Goal: Information Seeking & Learning: Learn about a topic

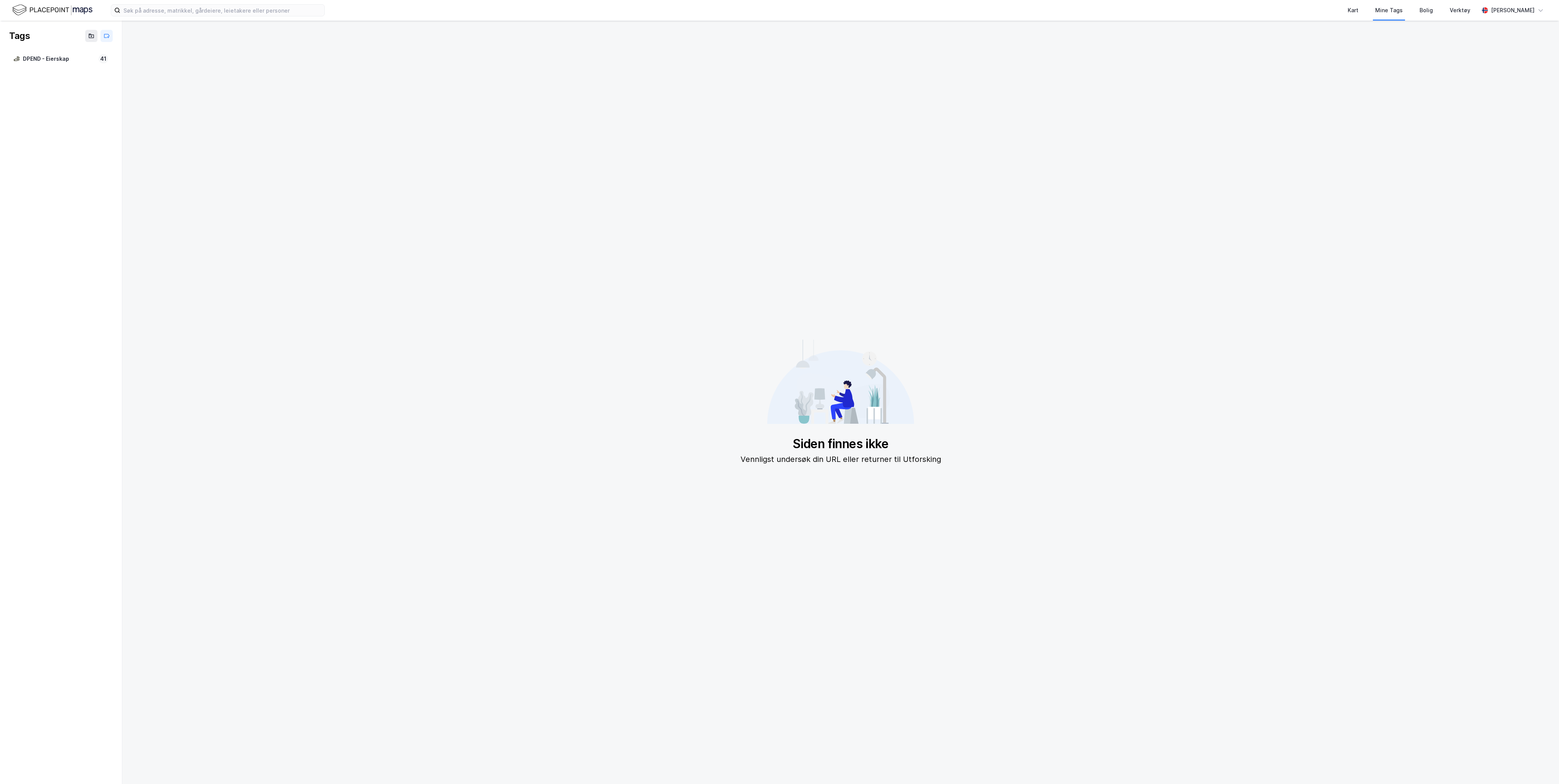
click at [66, 6] on img at bounding box center [52, 10] width 80 height 13
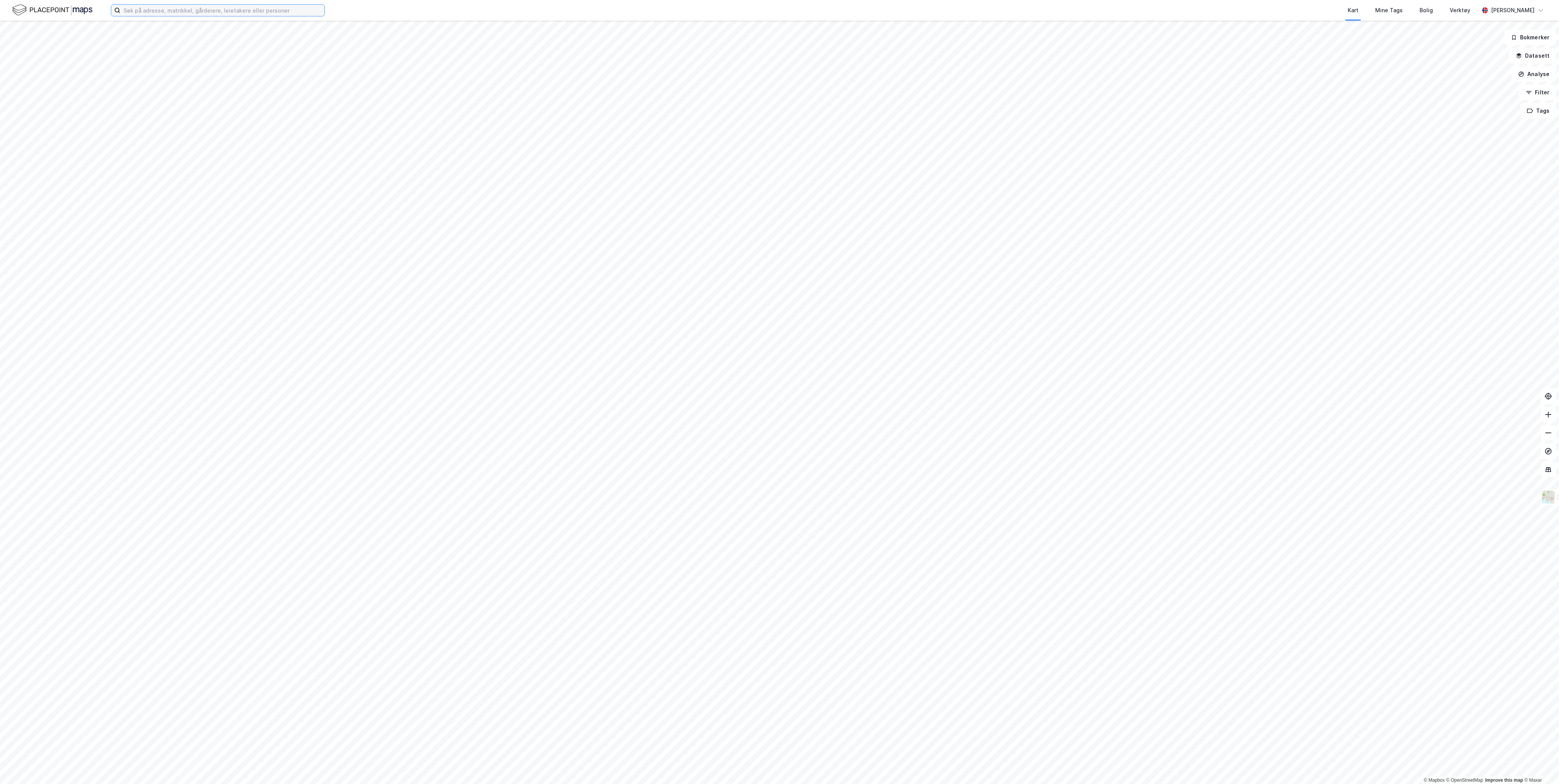
click at [146, 14] on input at bounding box center [222, 10] width 204 height 11
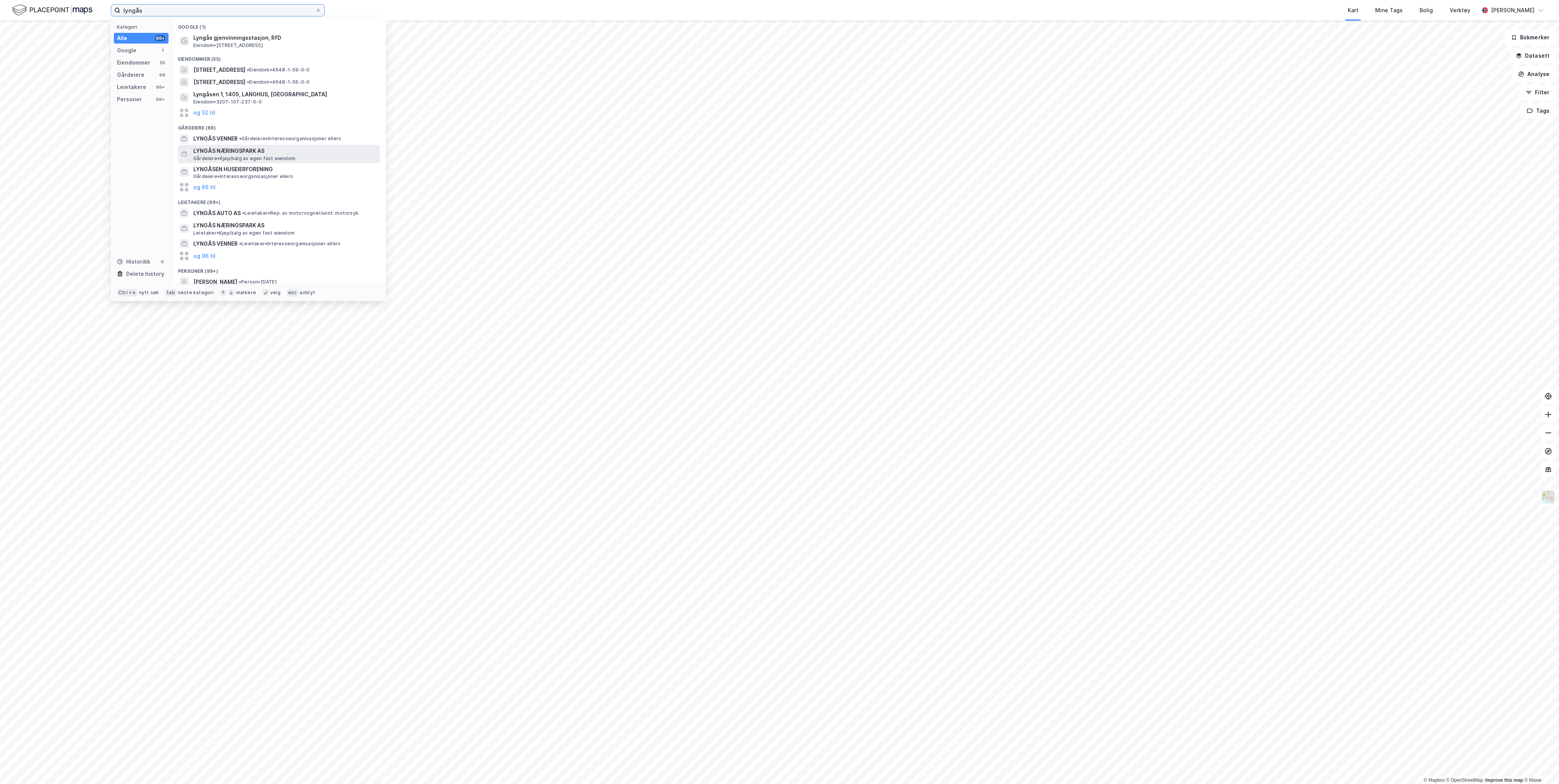
type input "lyngås"
click at [243, 157] on span "Gårdeiere • Kjøp/salg av egen fast eiendom" at bounding box center [244, 158] width 102 height 6
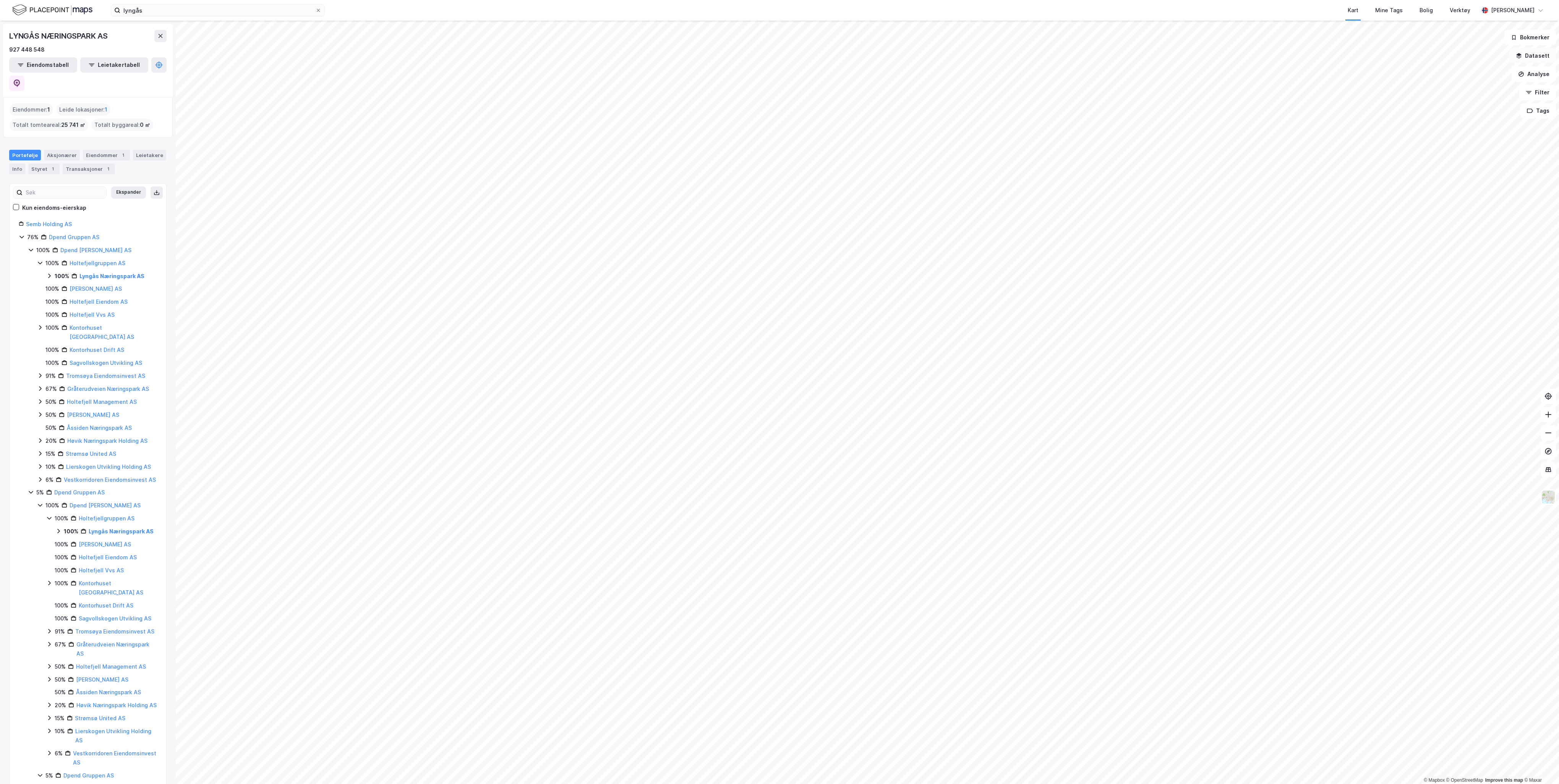
click at [1546, 59] on button "Datasett" at bounding box center [1532, 56] width 47 height 15
click at [1420, 77] on icon at bounding box center [1419, 75] width 6 height 6
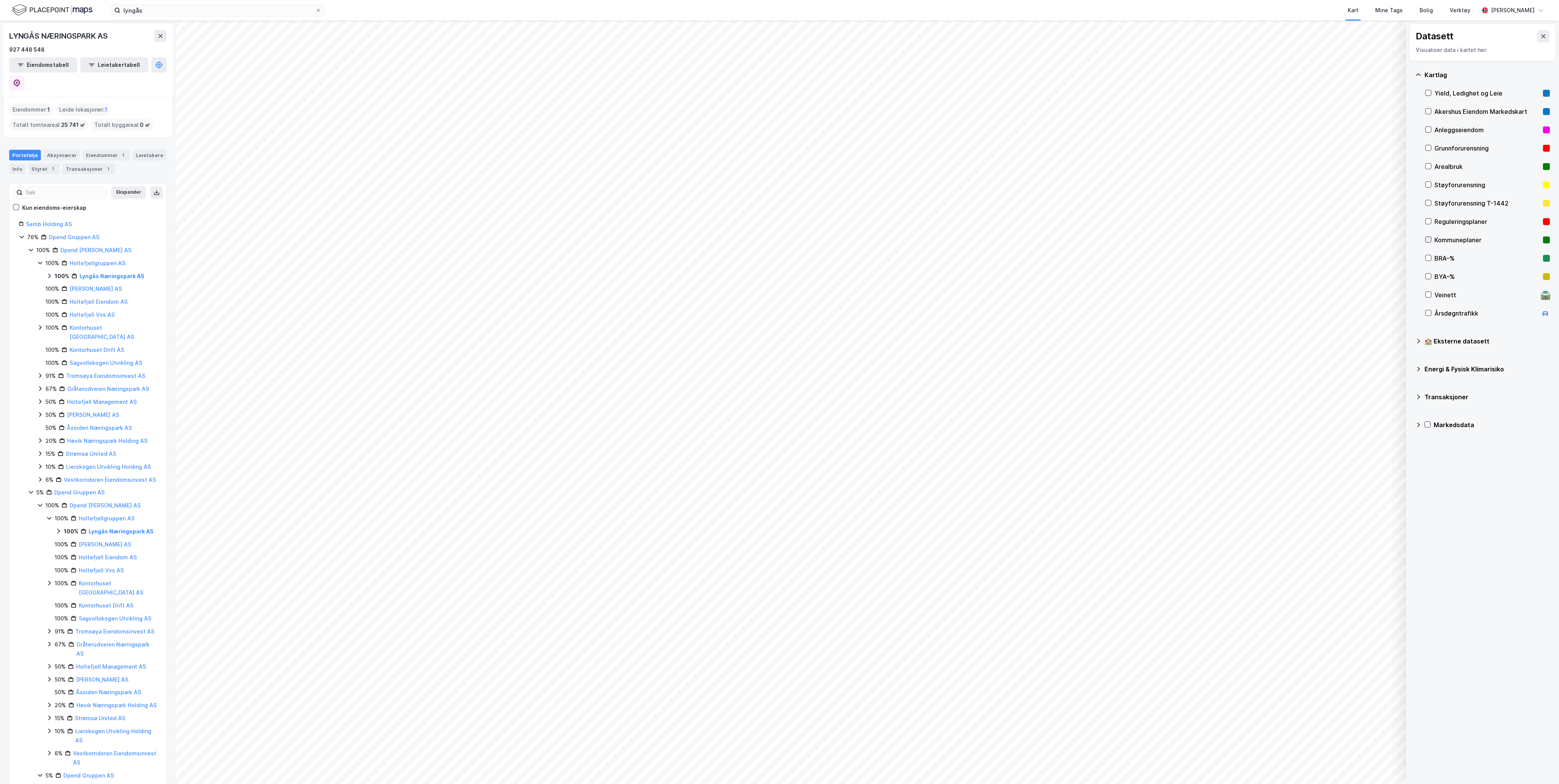
click at [1431, 242] on div at bounding box center [1428, 240] width 6 height 6
click at [1427, 222] on icon at bounding box center [1428, 221] width 4 height 2
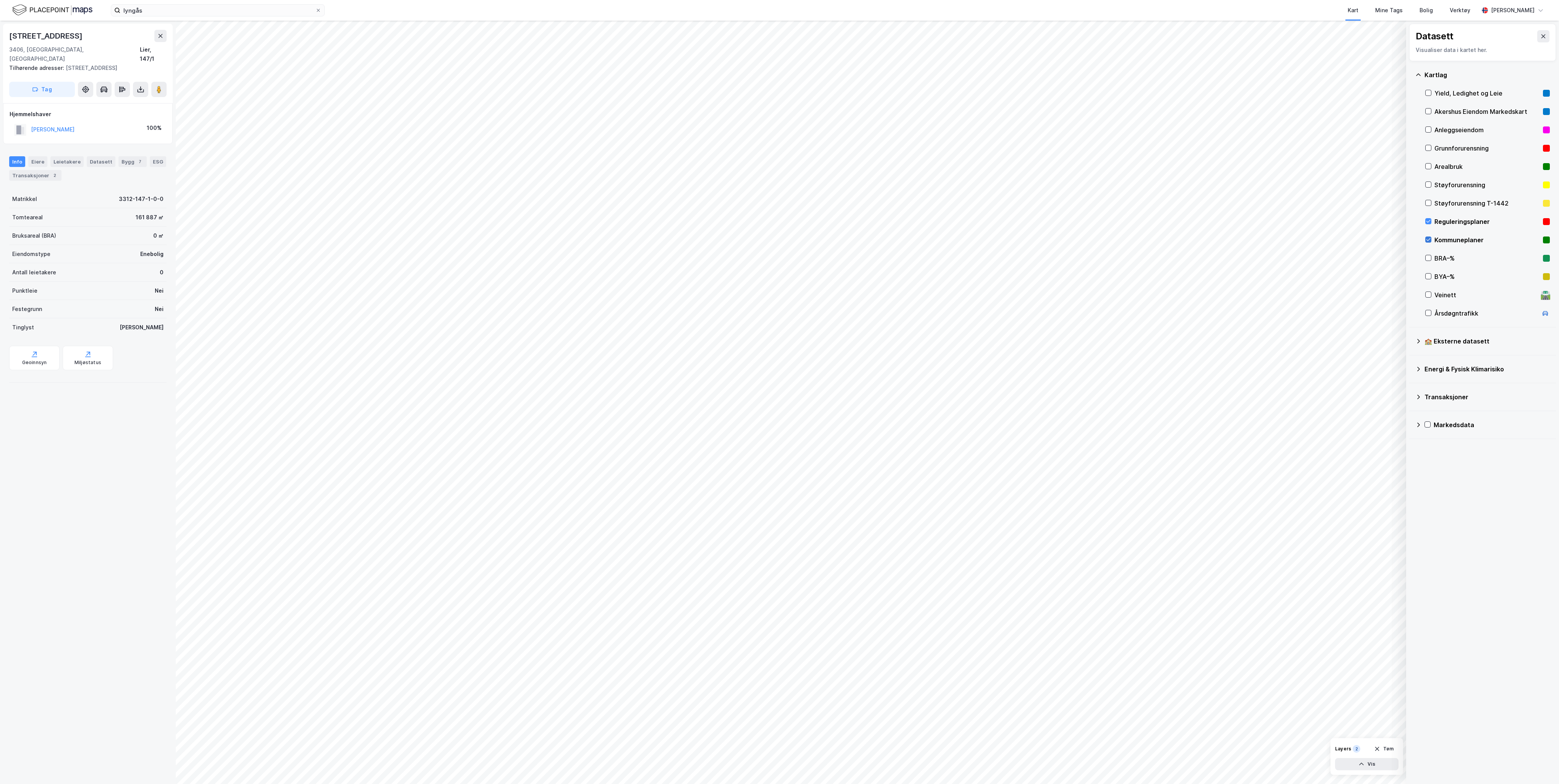
click at [1429, 239] on icon at bounding box center [1428, 239] width 5 height 5
click at [42, 359] on div "Geoinnsyn" at bounding box center [34, 358] width 50 height 24
